Goal: Task Accomplishment & Management: Manage account settings

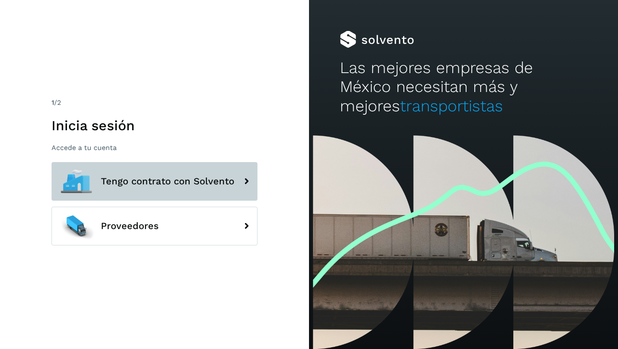
click at [197, 185] on span "Tengo contrato con Solvento" at bounding box center [168, 181] width 134 height 10
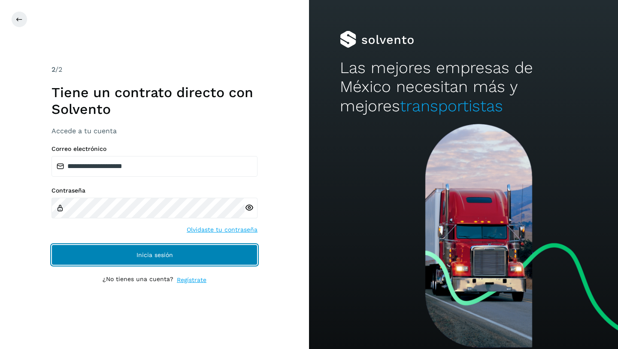
click at [193, 256] on button "Inicia sesión" at bounding box center [155, 254] width 206 height 21
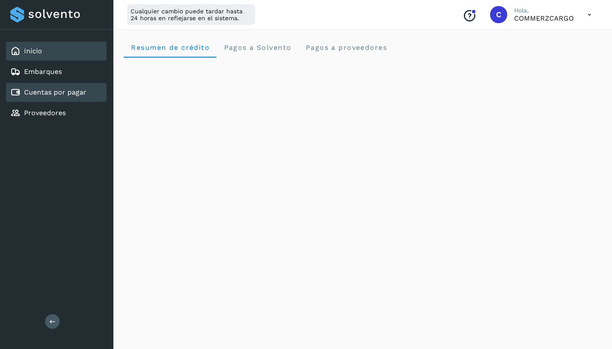
click at [46, 94] on link "Cuentas por pagar" at bounding box center [55, 92] width 62 height 8
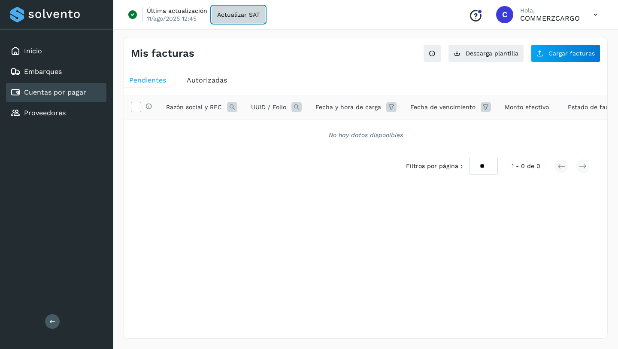
click at [242, 15] on span "Actualizar SAT" at bounding box center [238, 15] width 43 height 6
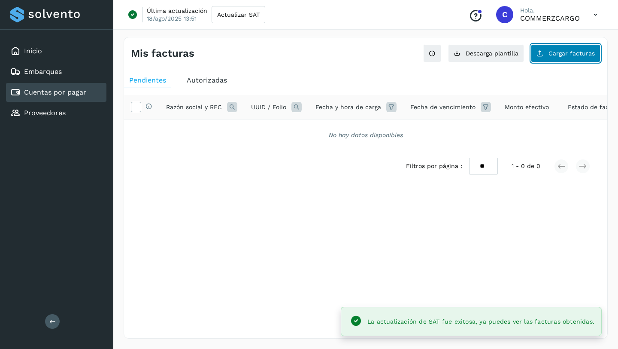
click at [566, 55] on span "Cargar facturas" at bounding box center [572, 53] width 46 height 6
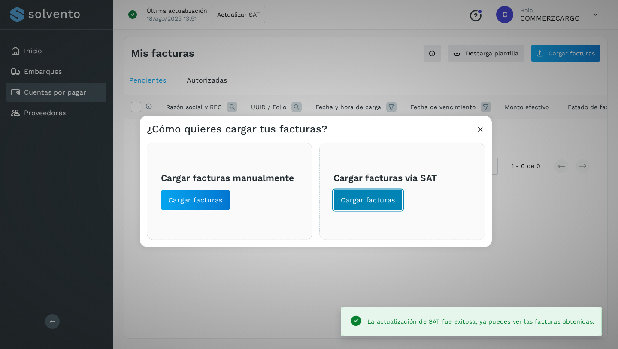
click at [365, 199] on span "Cargar facturas" at bounding box center [368, 199] width 55 height 9
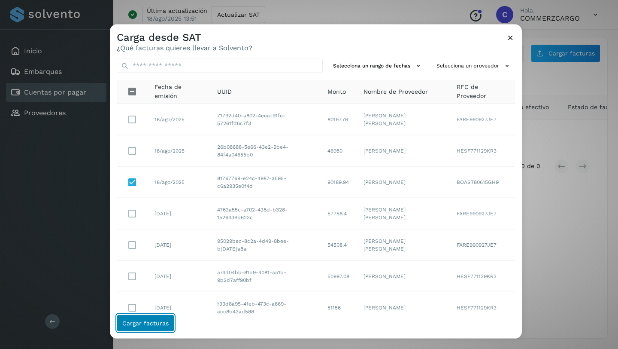
click at [152, 323] on span "Cargar facturas" at bounding box center [145, 322] width 46 height 6
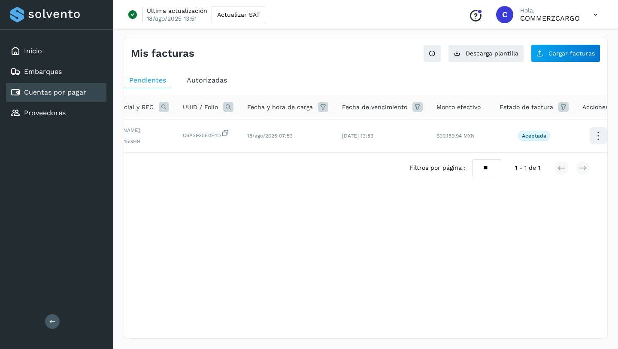
scroll to position [0, 77]
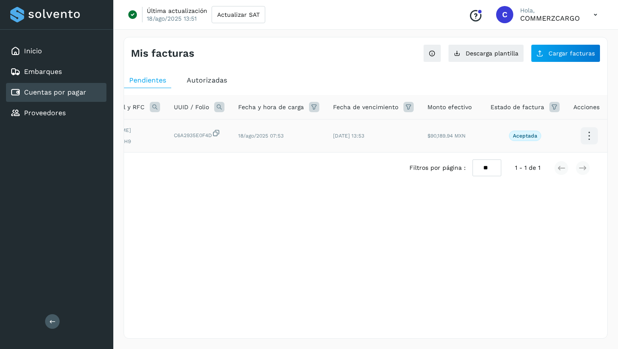
click at [584, 138] on icon at bounding box center [589, 136] width 20 height 20
click at [470, 208] on div at bounding box center [309, 174] width 618 height 349
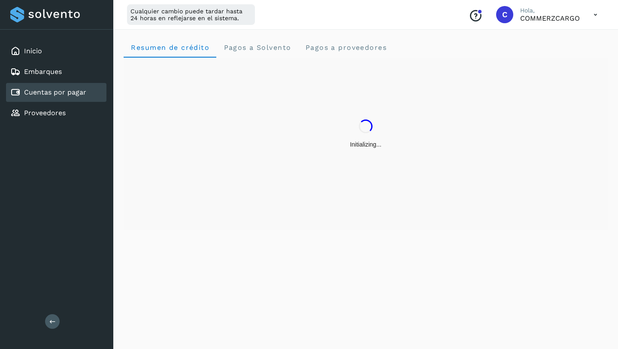
click at [79, 90] on link "Cuentas por pagar" at bounding box center [55, 92] width 62 height 8
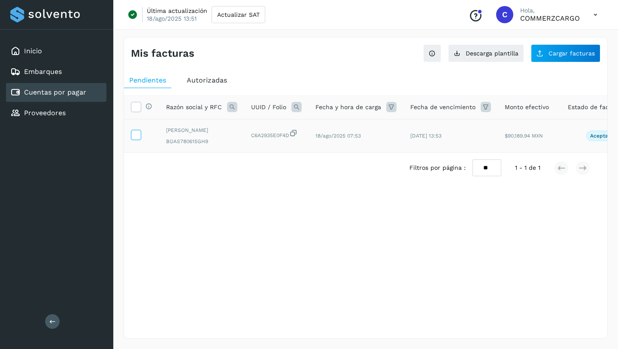
click at [135, 134] on icon at bounding box center [135, 134] width 9 height 9
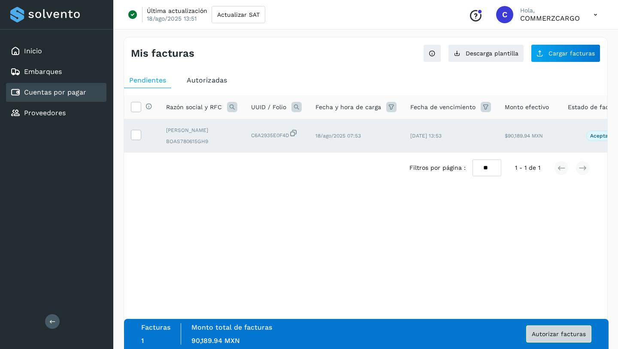
click at [554, 334] on span "Autorizar facturas" at bounding box center [559, 334] width 54 height 6
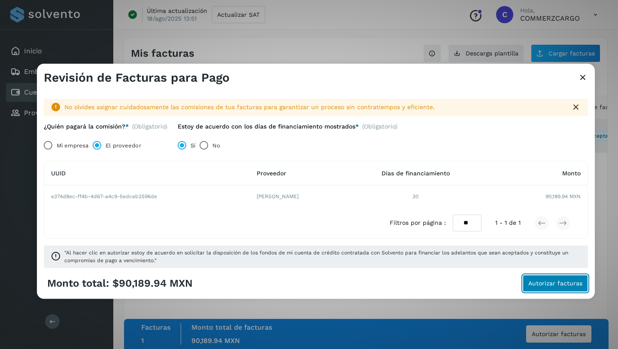
click at [560, 281] on span "Autorizar facturas" at bounding box center [556, 283] width 54 height 6
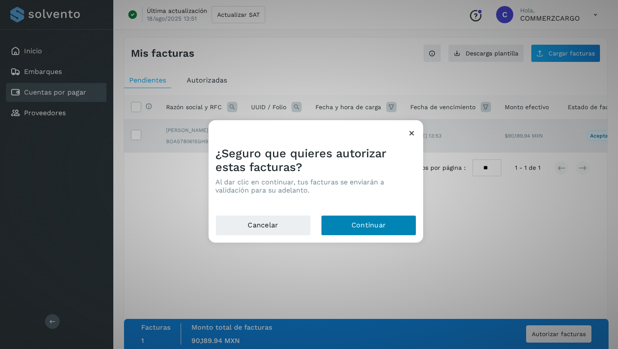
click at [370, 228] on button "Continuar" at bounding box center [368, 225] width 95 height 21
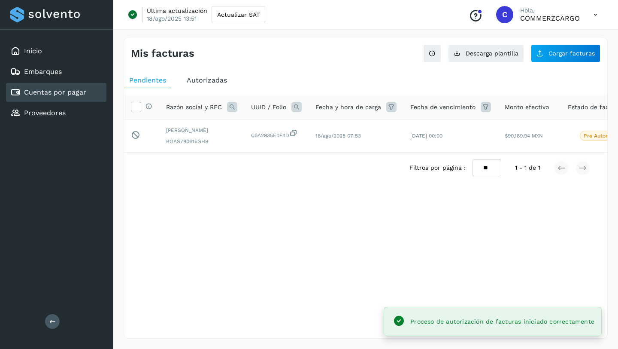
click at [155, 81] on span "Pendientes" at bounding box center [147, 80] width 37 height 8
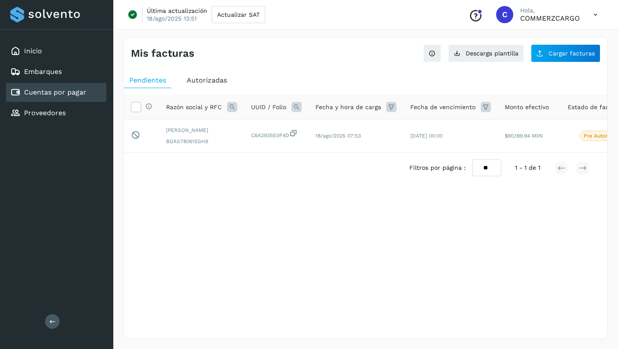
click at [212, 80] on span "Autorizadas" at bounding box center [207, 80] width 40 height 8
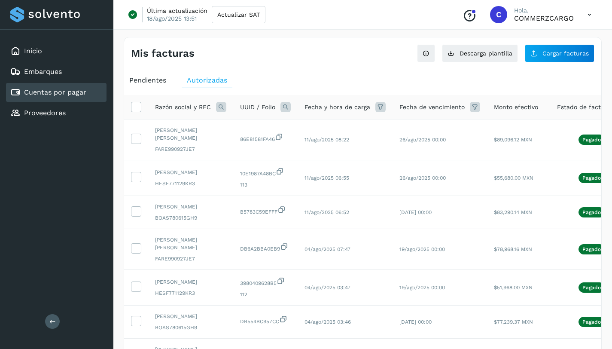
click at [147, 84] on div "Pendientes" at bounding box center [147, 80] width 47 height 15
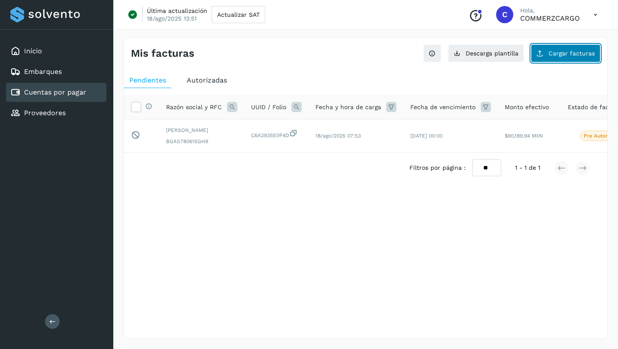
click at [565, 57] on button "Cargar facturas" at bounding box center [566, 53] width 70 height 18
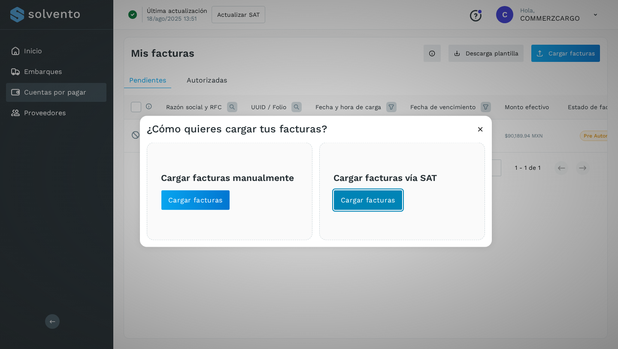
click at [358, 198] on span "Cargar facturas" at bounding box center [368, 199] width 55 height 9
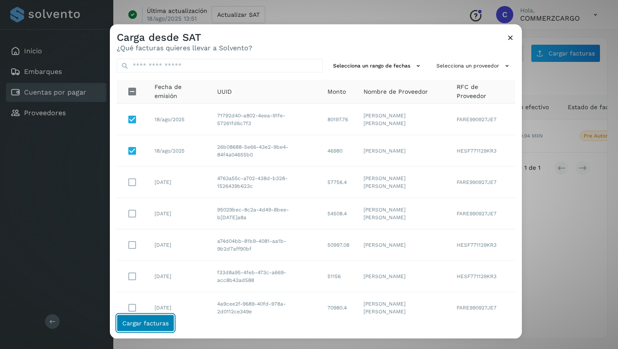
click at [156, 323] on span "Cargar facturas" at bounding box center [145, 322] width 46 height 6
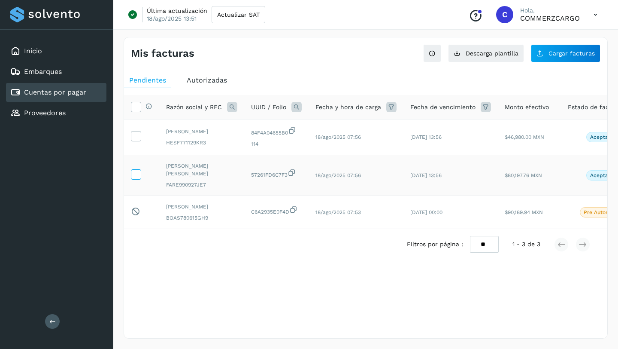
click at [136, 173] on icon at bounding box center [135, 173] width 9 height 9
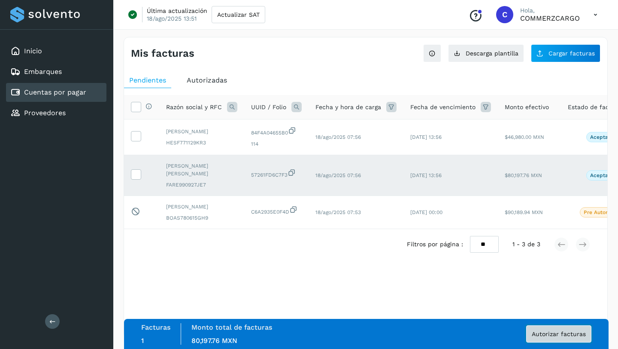
click at [559, 332] on span "Autorizar facturas" at bounding box center [559, 334] width 54 height 6
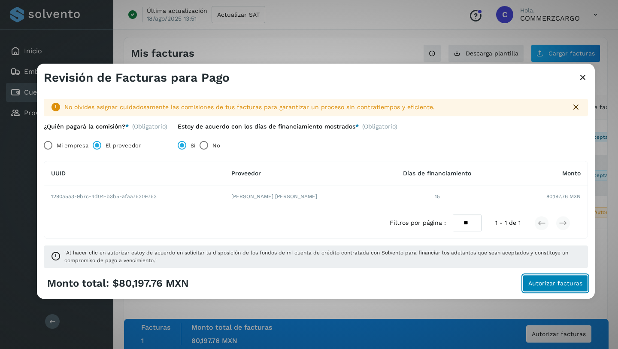
click at [569, 286] on span "Autorizar facturas" at bounding box center [556, 283] width 54 height 6
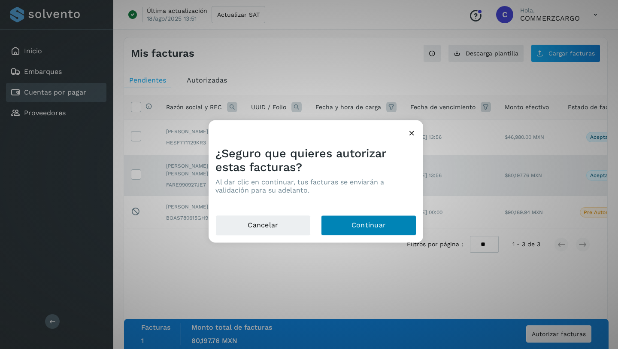
click at [372, 222] on button "Continuar" at bounding box center [368, 225] width 95 height 21
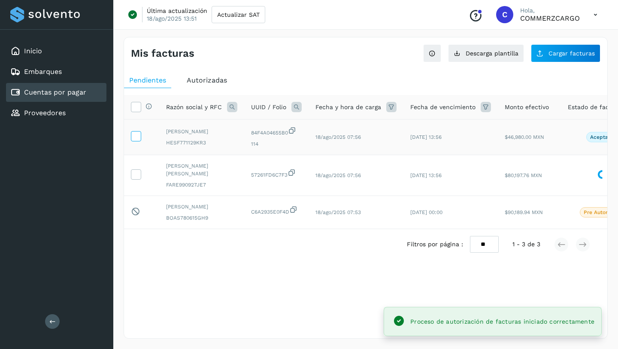
click at [136, 132] on icon at bounding box center [135, 135] width 9 height 9
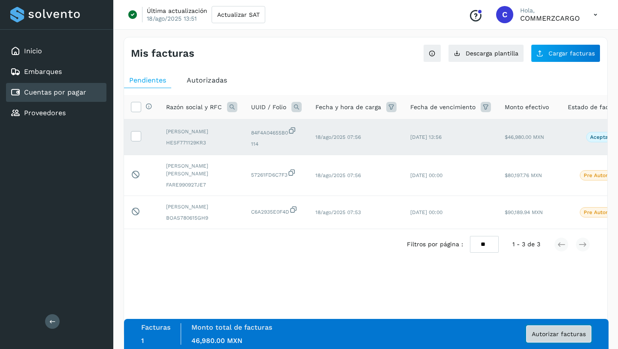
click at [545, 332] on span "Autorizar facturas" at bounding box center [559, 334] width 54 height 6
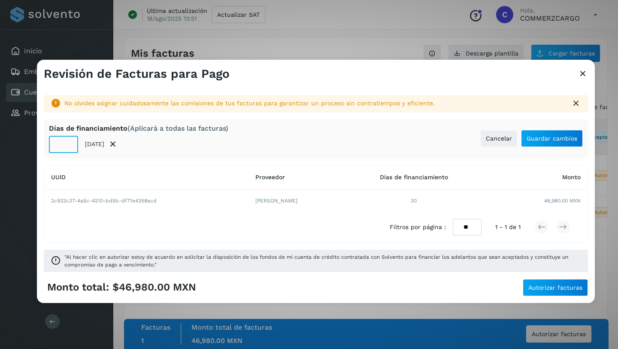
click at [72, 149] on input "**" at bounding box center [63, 144] width 29 height 17
click at [67, 148] on input "**" at bounding box center [63, 144] width 29 height 17
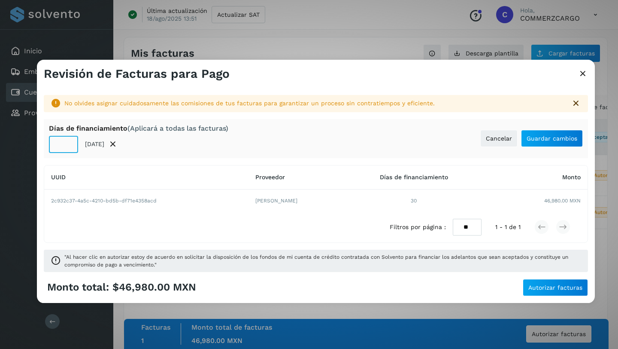
click at [67, 148] on input "**" at bounding box center [63, 144] width 29 height 17
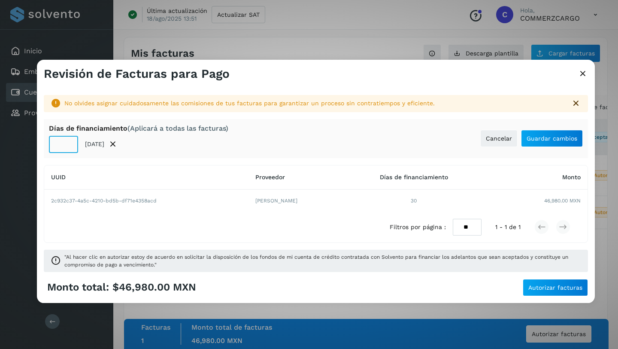
click at [67, 148] on input "**" at bounding box center [63, 144] width 29 height 17
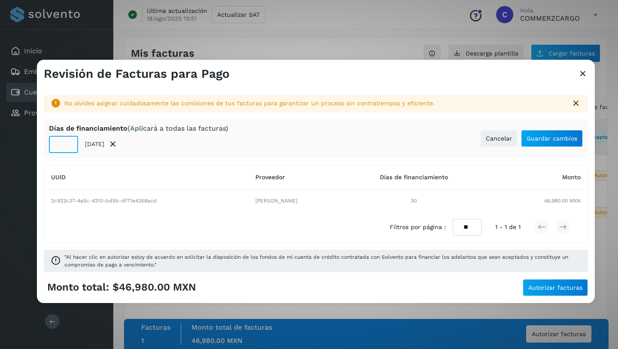
type input "**"
click at [67, 148] on input "**" at bounding box center [63, 144] width 29 height 17
click at [281, 142] on div "Días de financiamiento (Aplicará a todas las facturas) ** 02/sep/2025 Cancelar …" at bounding box center [316, 138] width 544 height 39
click at [555, 289] on span "Autorizar facturas" at bounding box center [556, 287] width 54 height 6
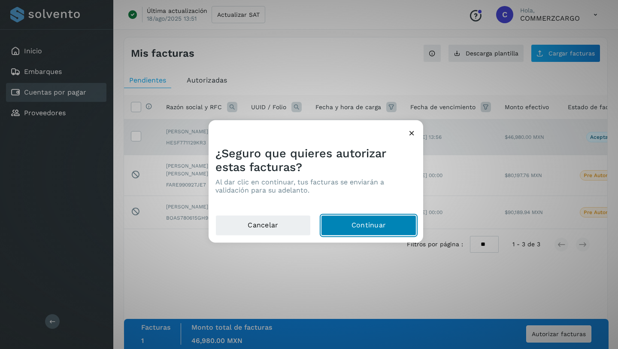
click at [384, 228] on button "Continuar" at bounding box center [368, 225] width 95 height 21
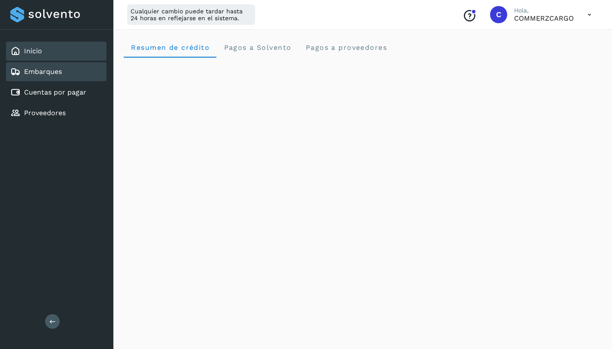
click at [69, 73] on div "Embarques" at bounding box center [56, 71] width 100 height 19
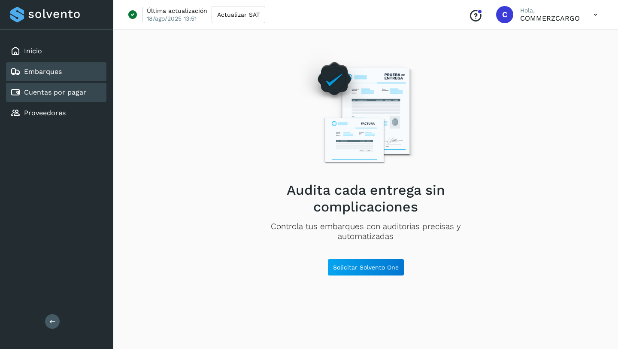
click at [70, 95] on link "Cuentas por pagar" at bounding box center [55, 92] width 62 height 8
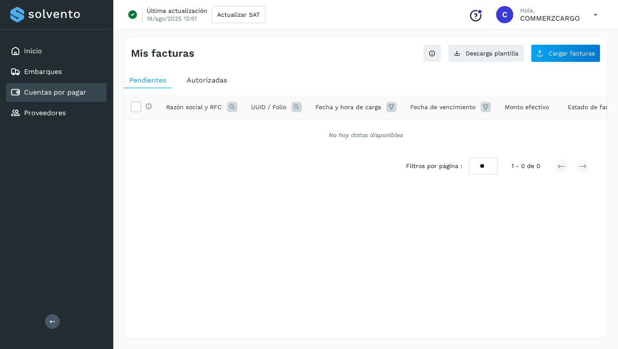
click at [211, 80] on span "Autorizadas" at bounding box center [207, 80] width 40 height 8
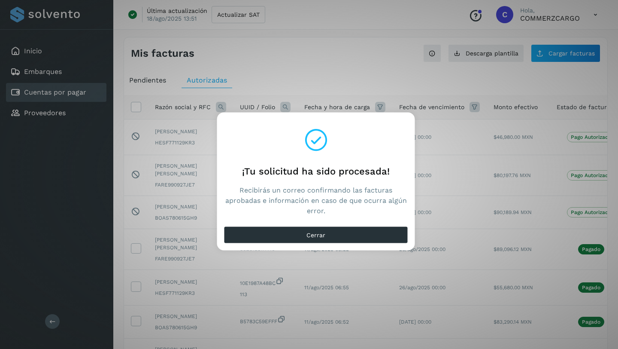
click at [265, 91] on div "¡Tu solicitud ha sido procesada! Recibirás un correo confirmando las facturas a…" at bounding box center [309, 174] width 618 height 349
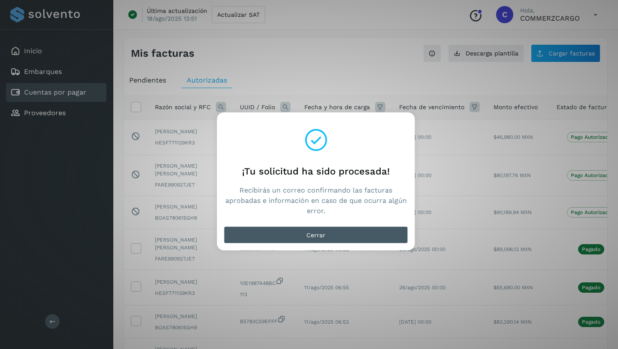
click at [280, 232] on button "Cerrar" at bounding box center [316, 234] width 184 height 17
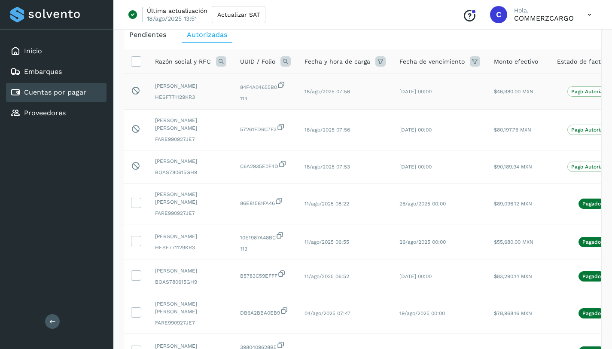
scroll to position [45, 0]
